Goal: Check status: Check status

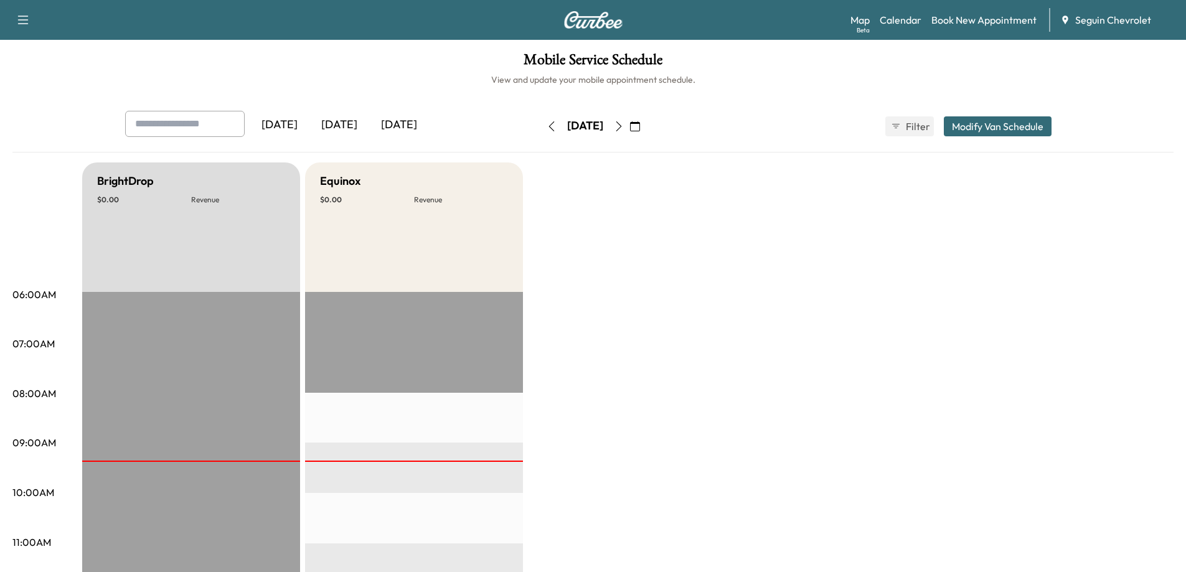
click at [624, 124] on icon "button" at bounding box center [619, 126] width 10 height 10
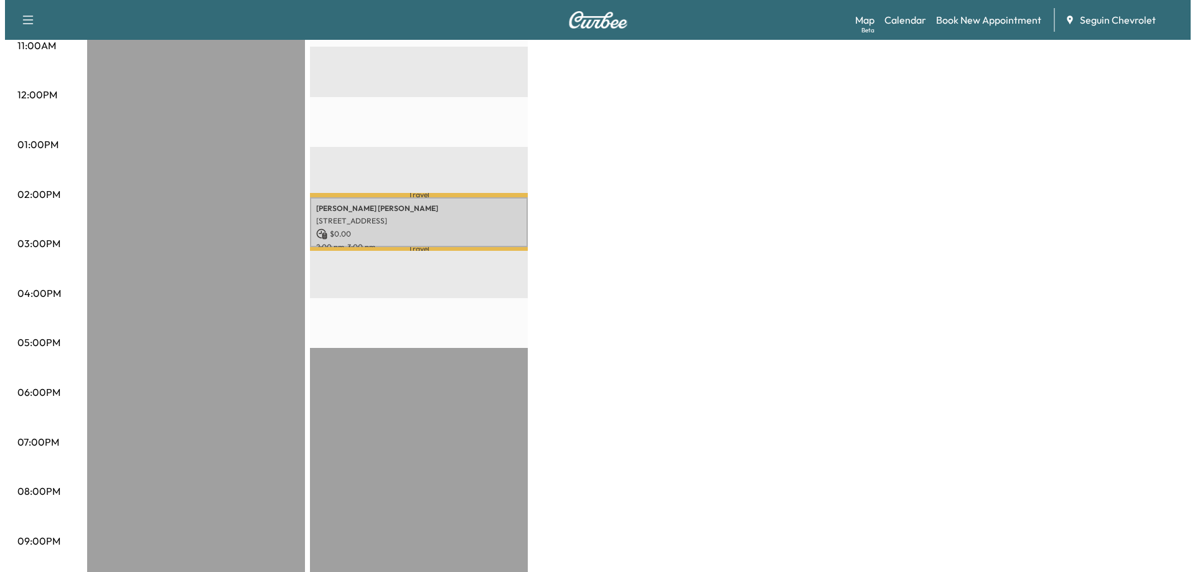
scroll to position [498, 0]
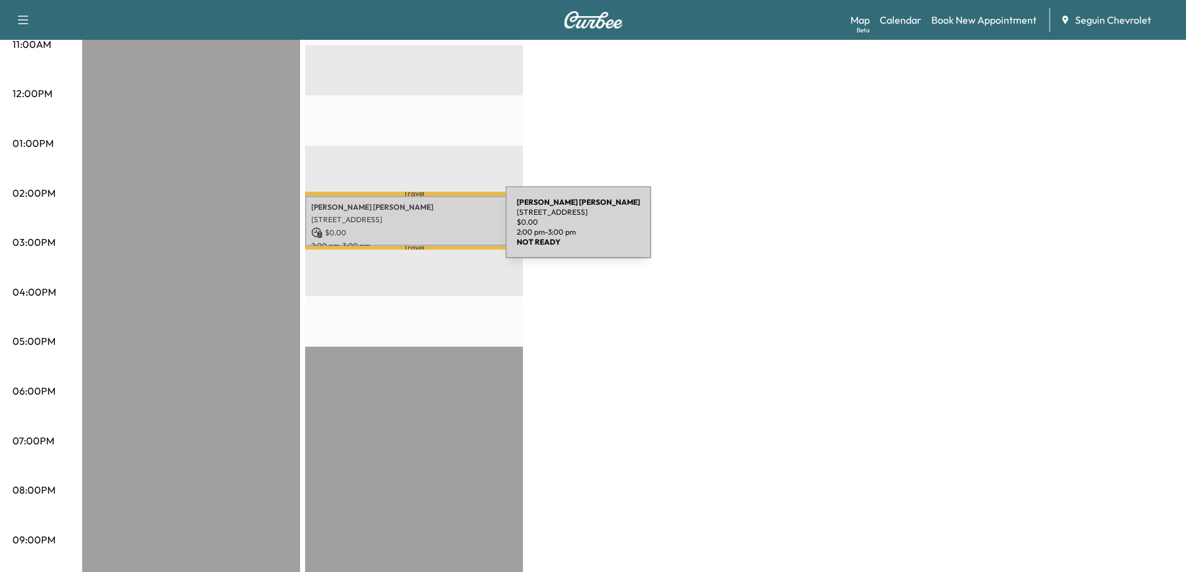
click at [412, 230] on p "$ 0.00" at bounding box center [413, 232] width 205 height 11
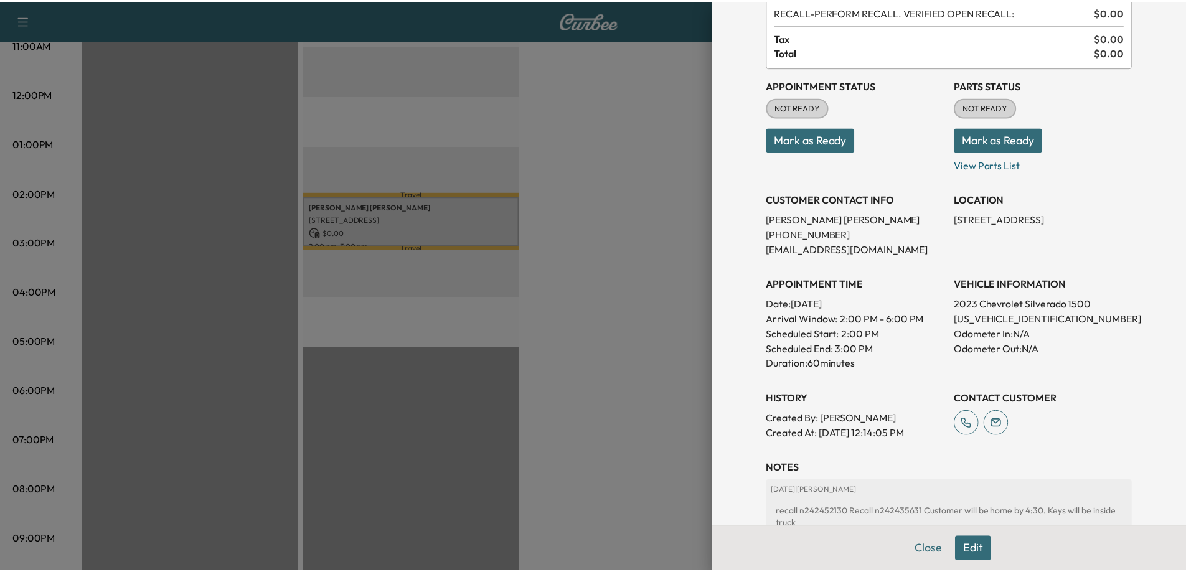
scroll to position [0, 0]
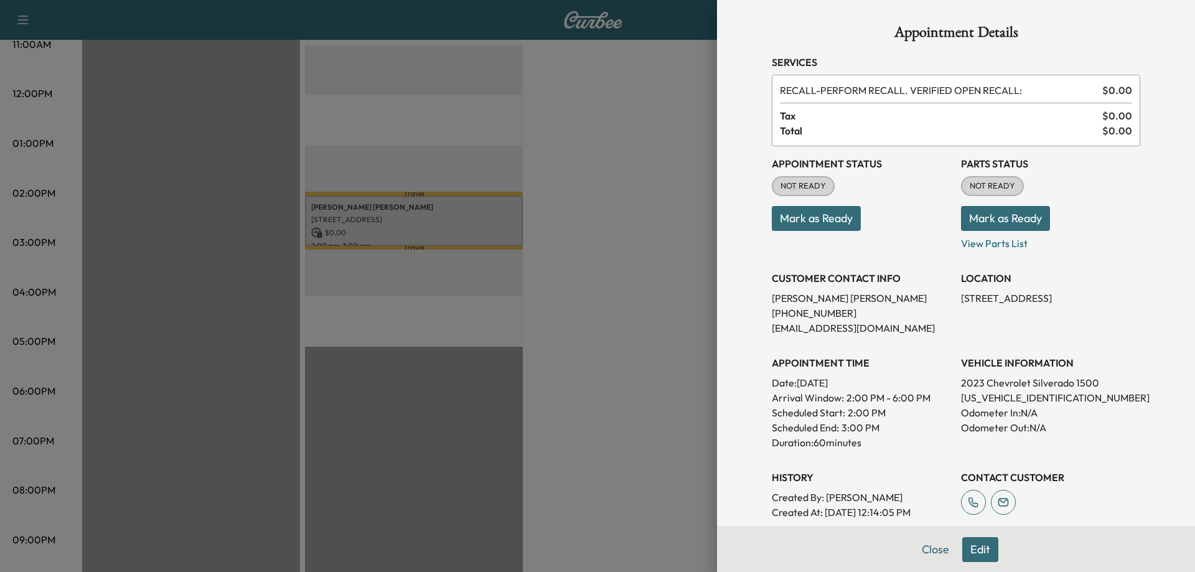
click at [558, 110] on div at bounding box center [597, 286] width 1195 height 572
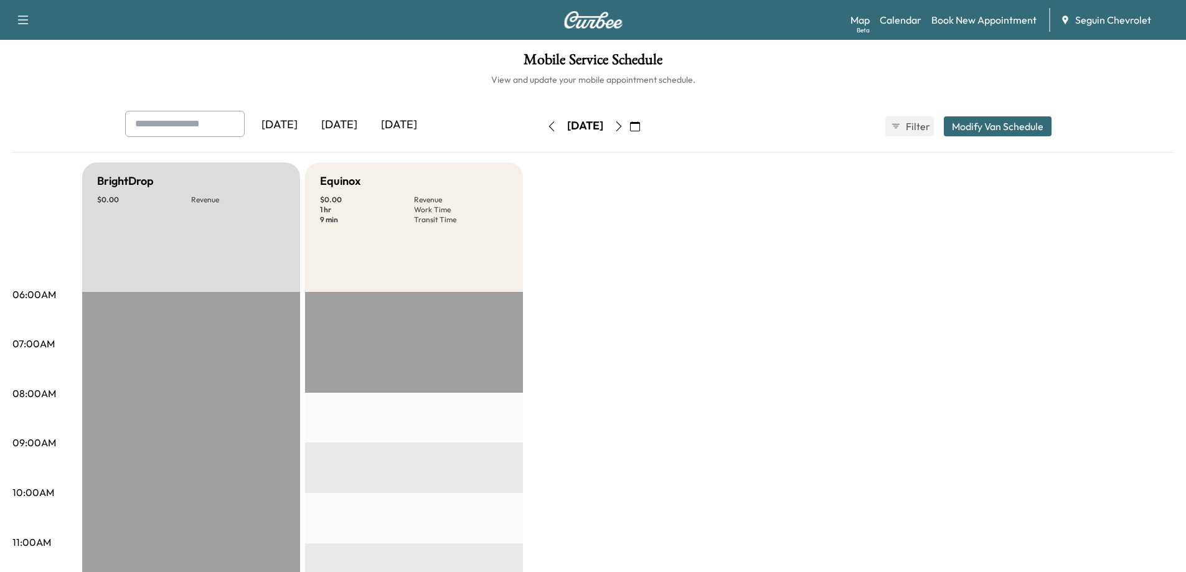
click at [624, 126] on icon "button" at bounding box center [619, 126] width 10 height 10
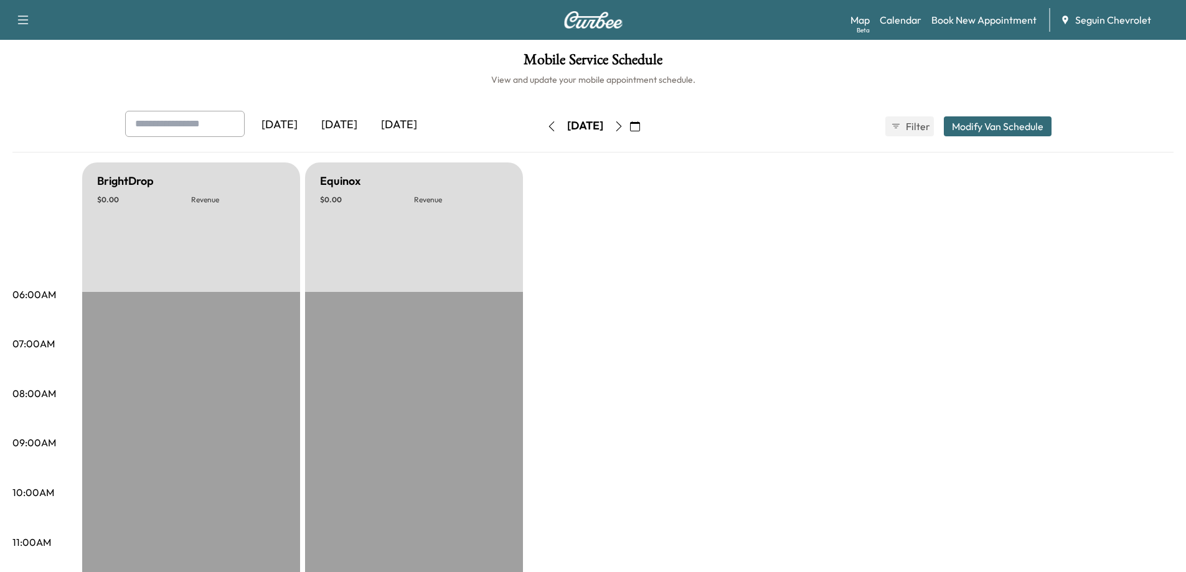
click at [624, 126] on icon "button" at bounding box center [619, 126] width 10 height 10
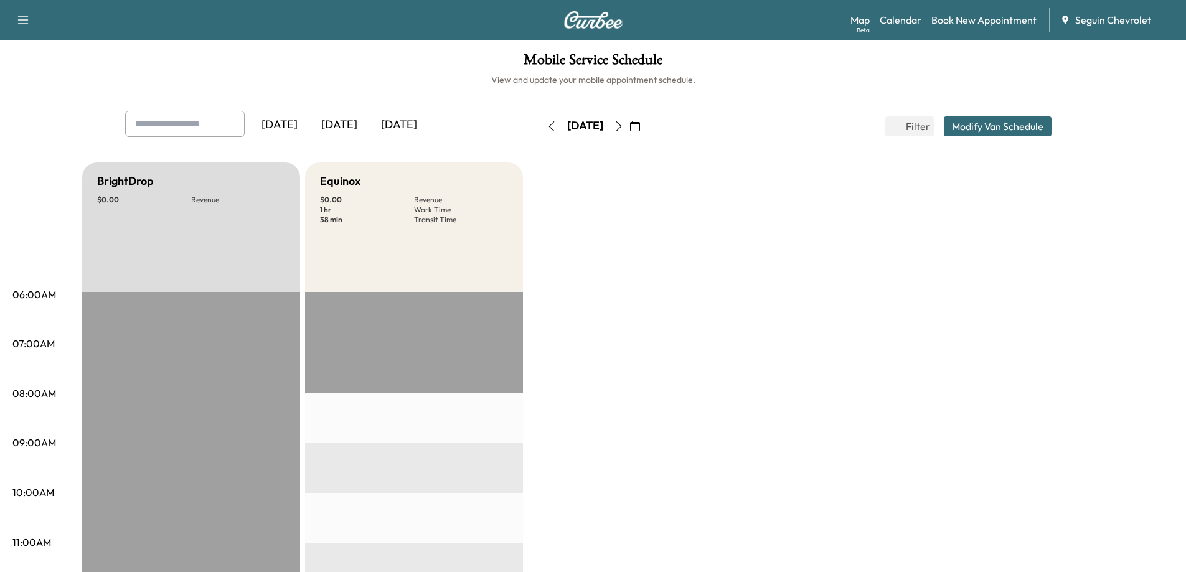
click at [624, 126] on icon "button" at bounding box center [619, 126] width 10 height 10
click at [546, 121] on icon "button" at bounding box center [551, 126] width 10 height 10
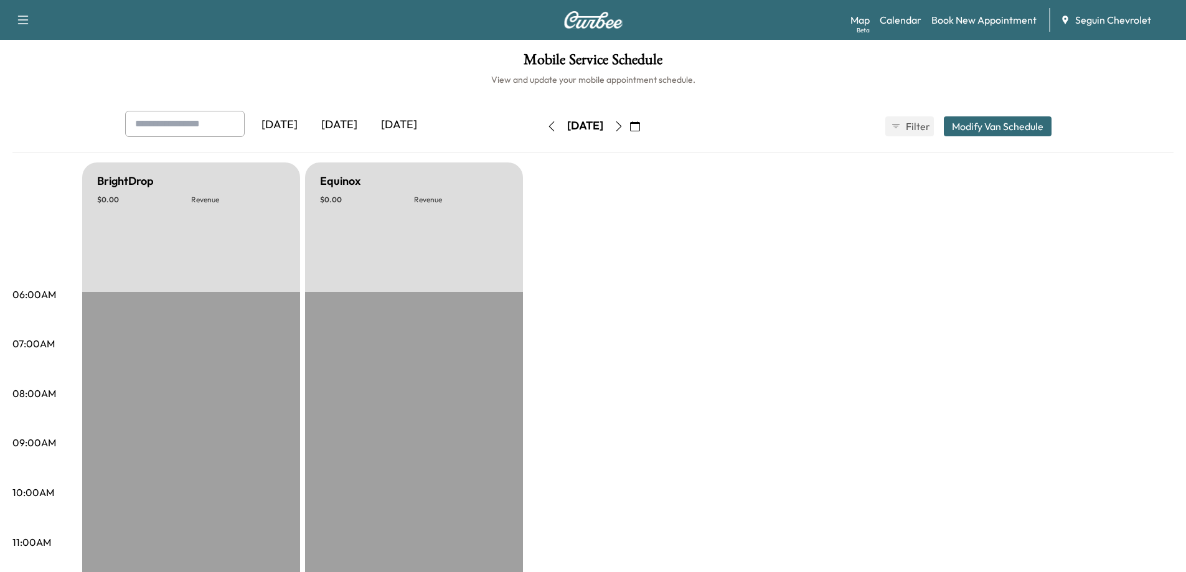
click at [546, 121] on icon "button" at bounding box center [551, 126] width 10 height 10
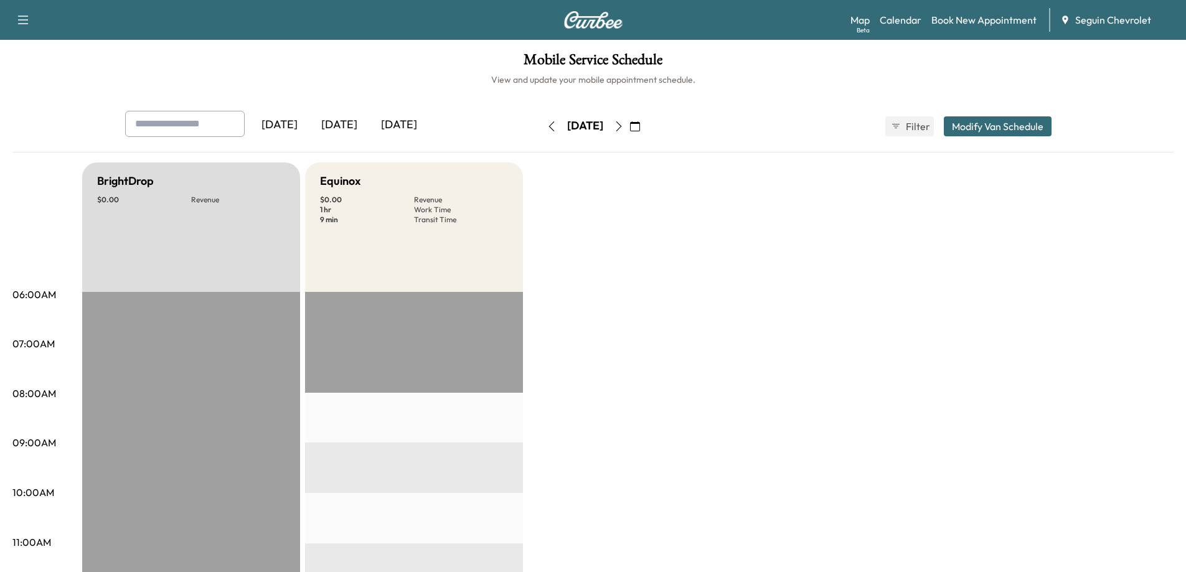
click at [546, 123] on icon "button" at bounding box center [551, 126] width 10 height 10
